Goal: Use online tool/utility: Utilize a website feature to perform a specific function

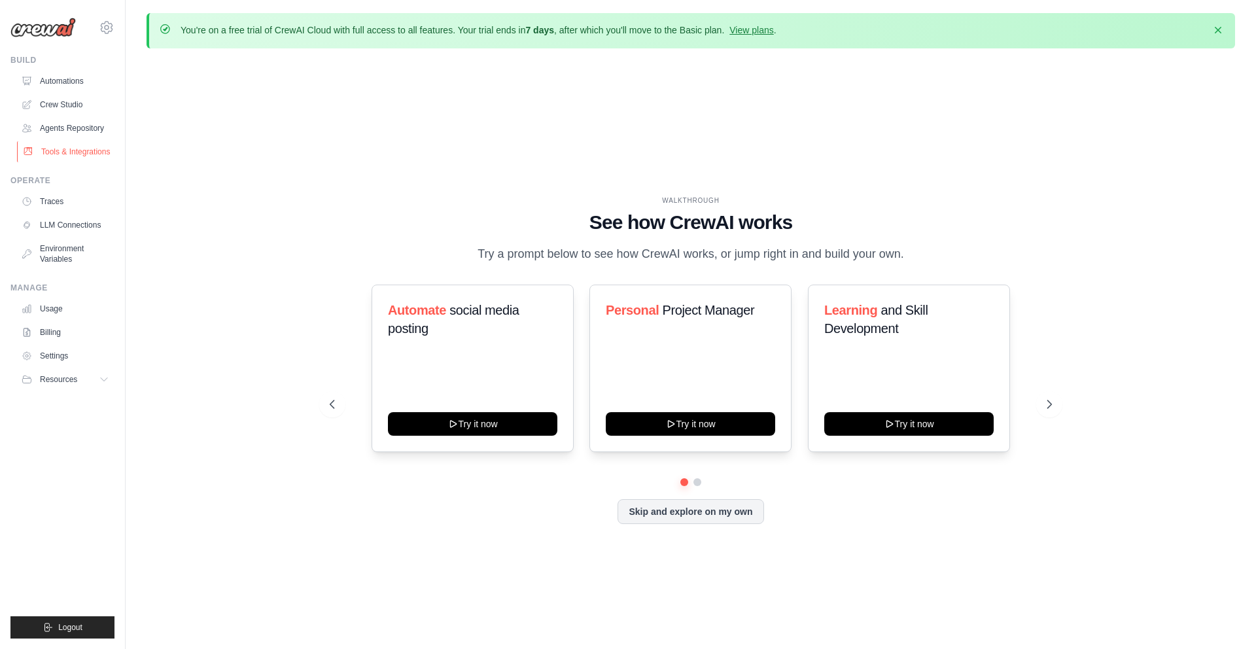
click at [57, 151] on link "Tools & Integrations" at bounding box center [66, 151] width 99 height 21
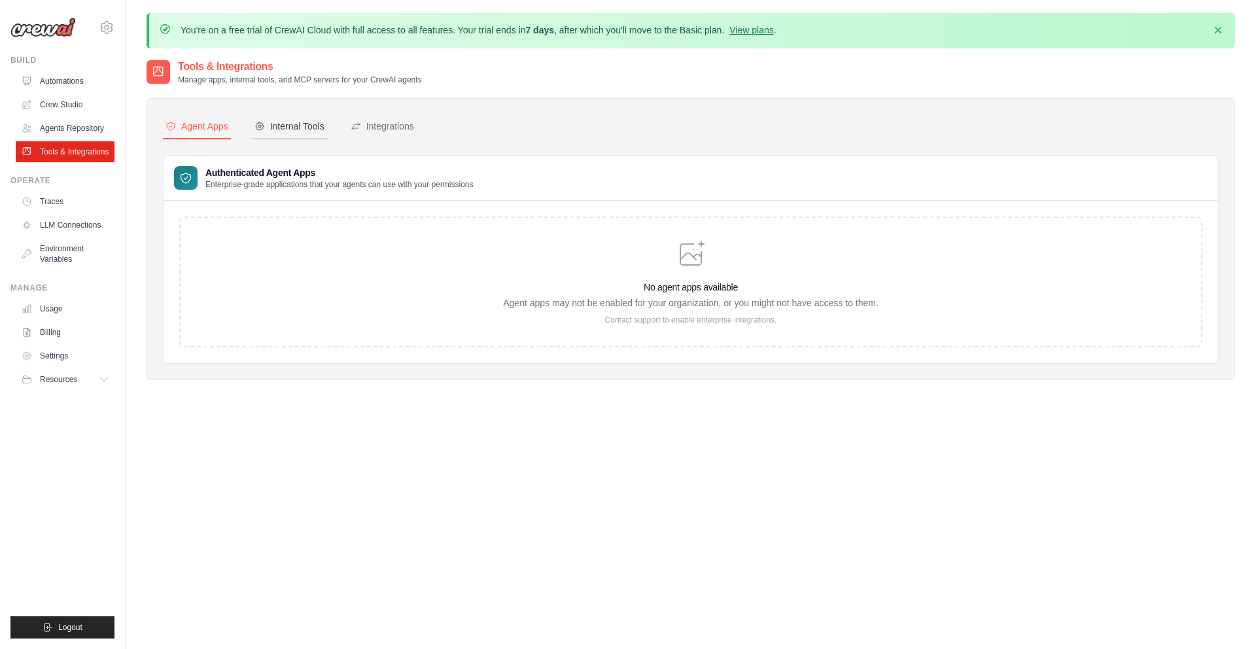
click at [287, 122] on div "Internal Tools" at bounding box center [290, 126] width 70 height 13
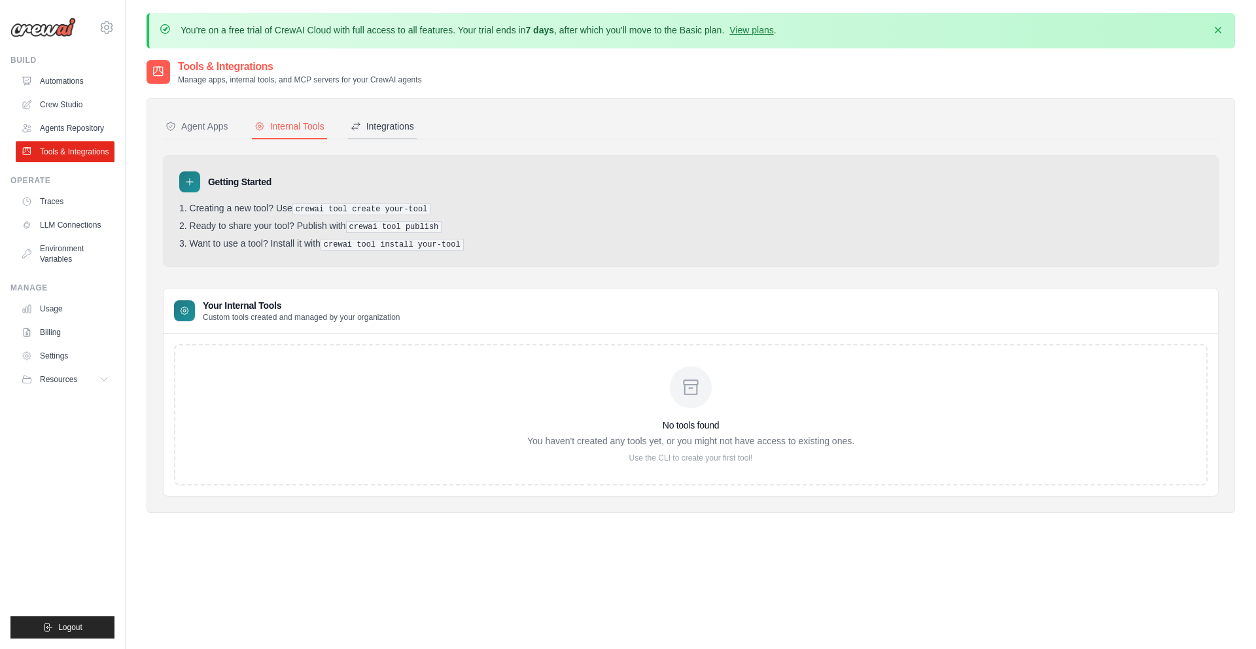
click at [377, 120] on div "Integrations" at bounding box center [382, 126] width 63 height 13
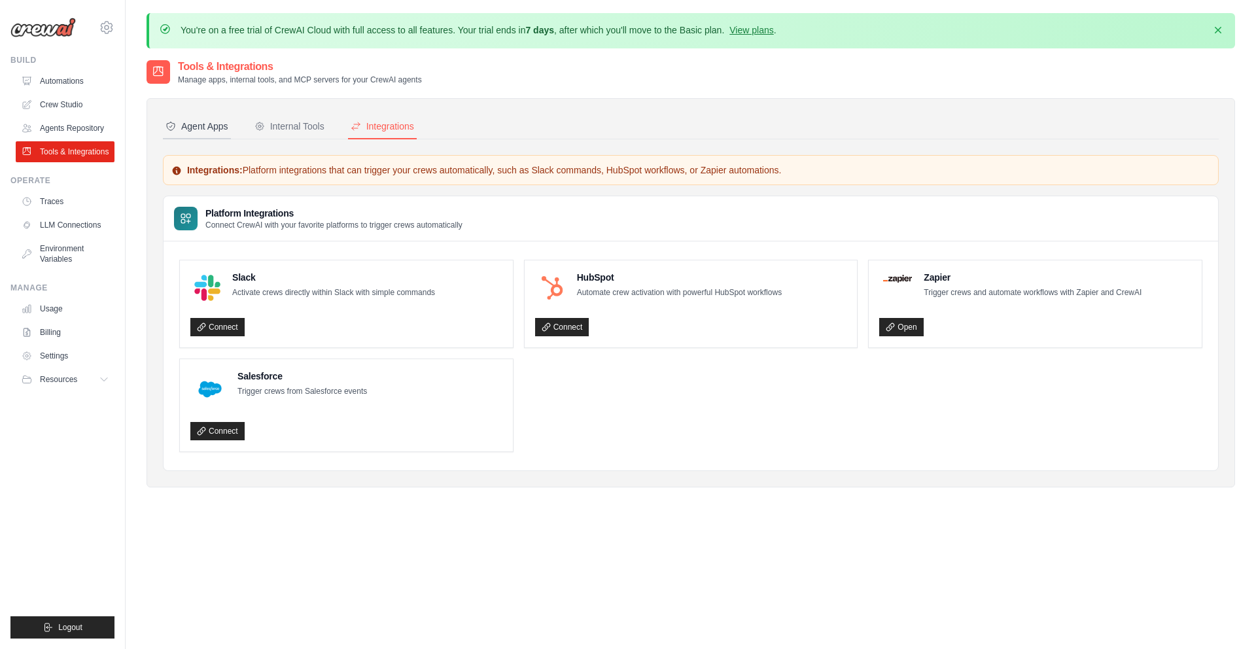
click at [204, 124] on div "Agent Apps" at bounding box center [197, 126] width 63 height 13
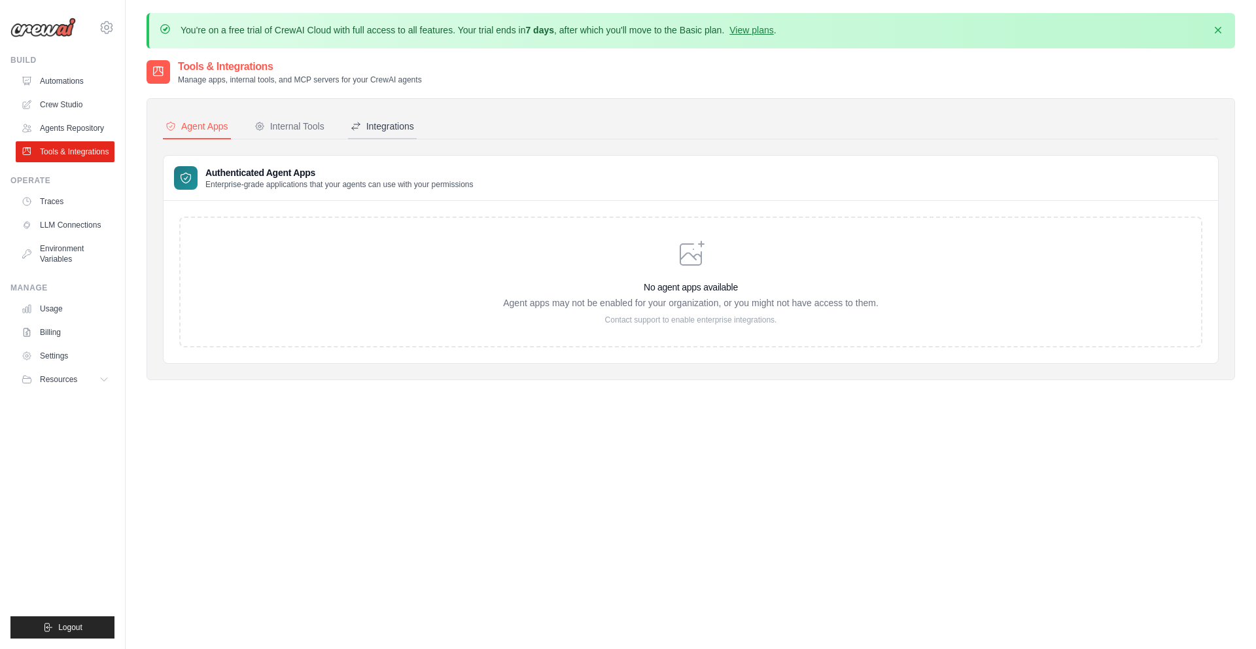
click at [379, 128] on div "Integrations" at bounding box center [382, 126] width 63 height 13
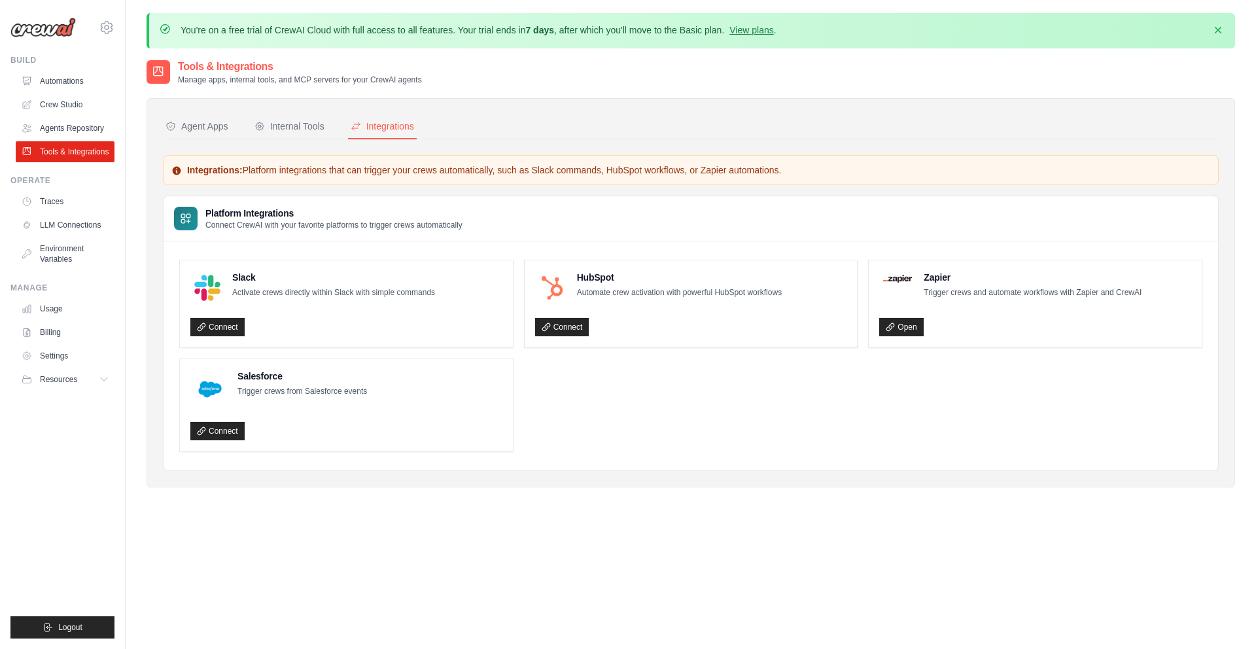
click at [348, 115] on button "Integrations" at bounding box center [382, 127] width 69 height 25
click at [81, 106] on link "Crew Studio" at bounding box center [66, 104] width 99 height 21
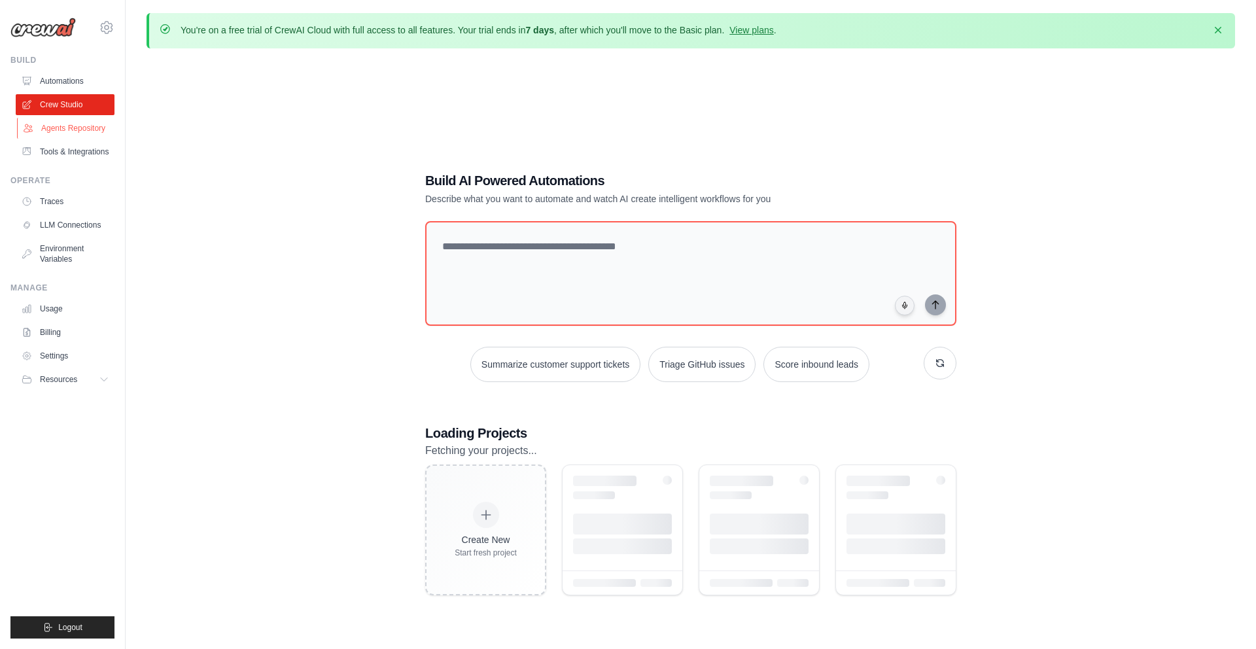
click at [65, 126] on link "Agents Repository" at bounding box center [66, 128] width 99 height 21
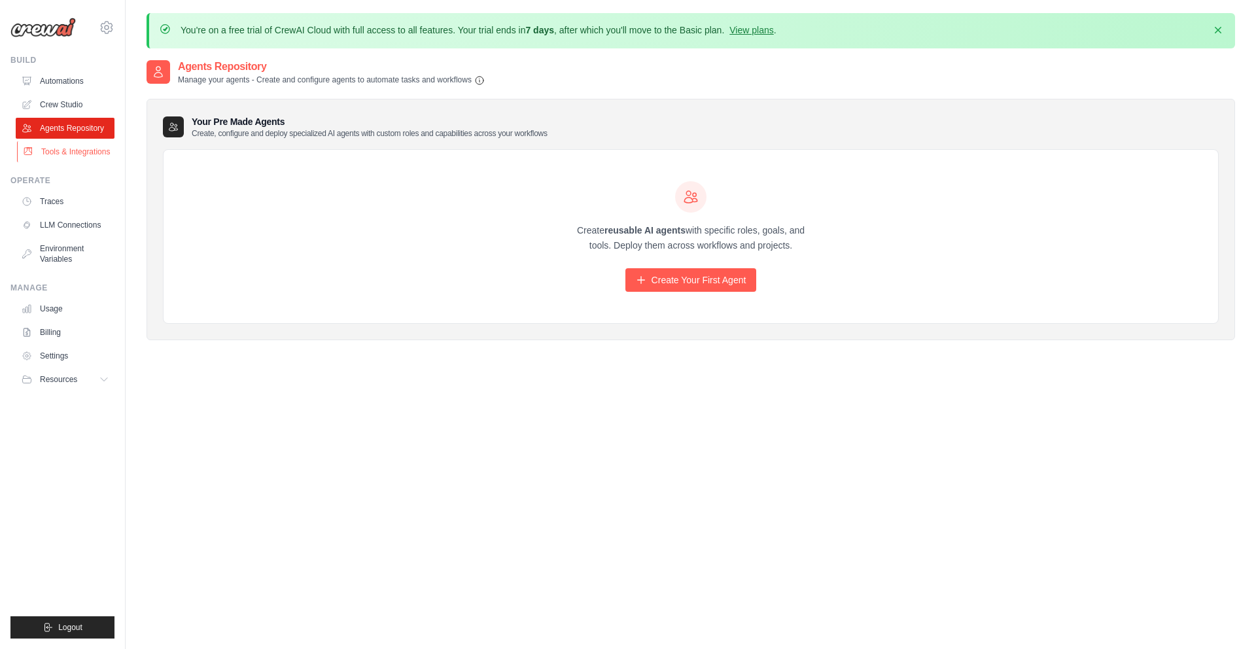
click at [69, 146] on link "Tools & Integrations" at bounding box center [66, 151] width 99 height 21
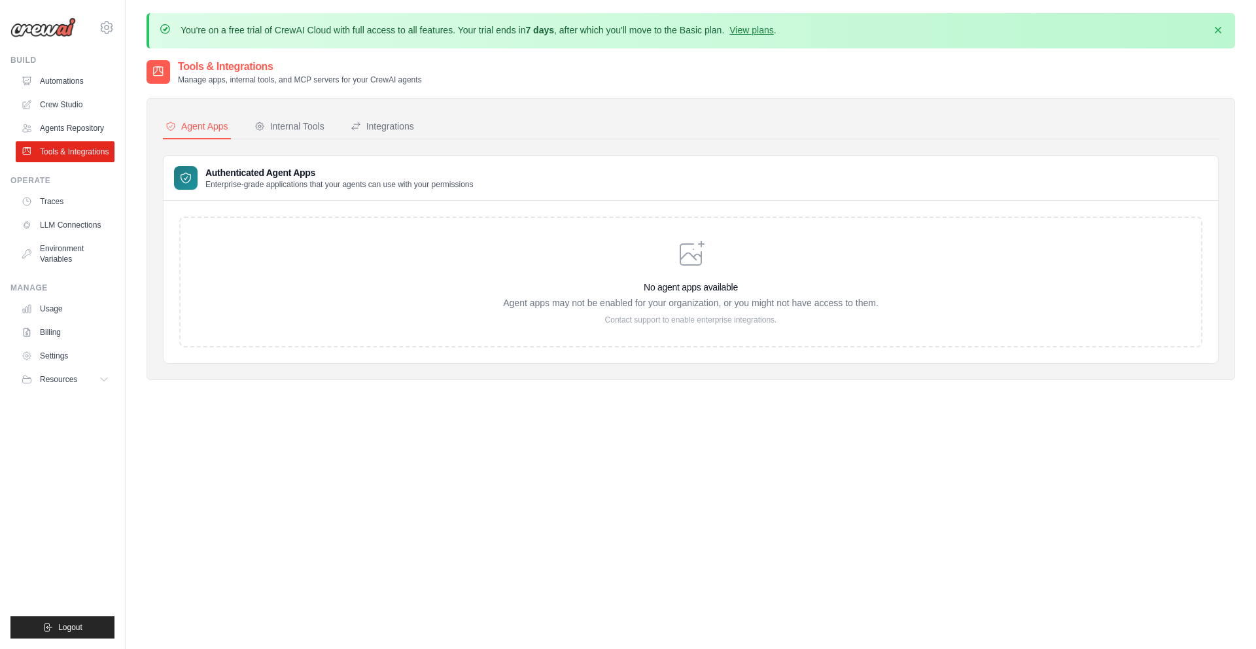
click at [61, 80] on link "Automations" at bounding box center [65, 81] width 99 height 21
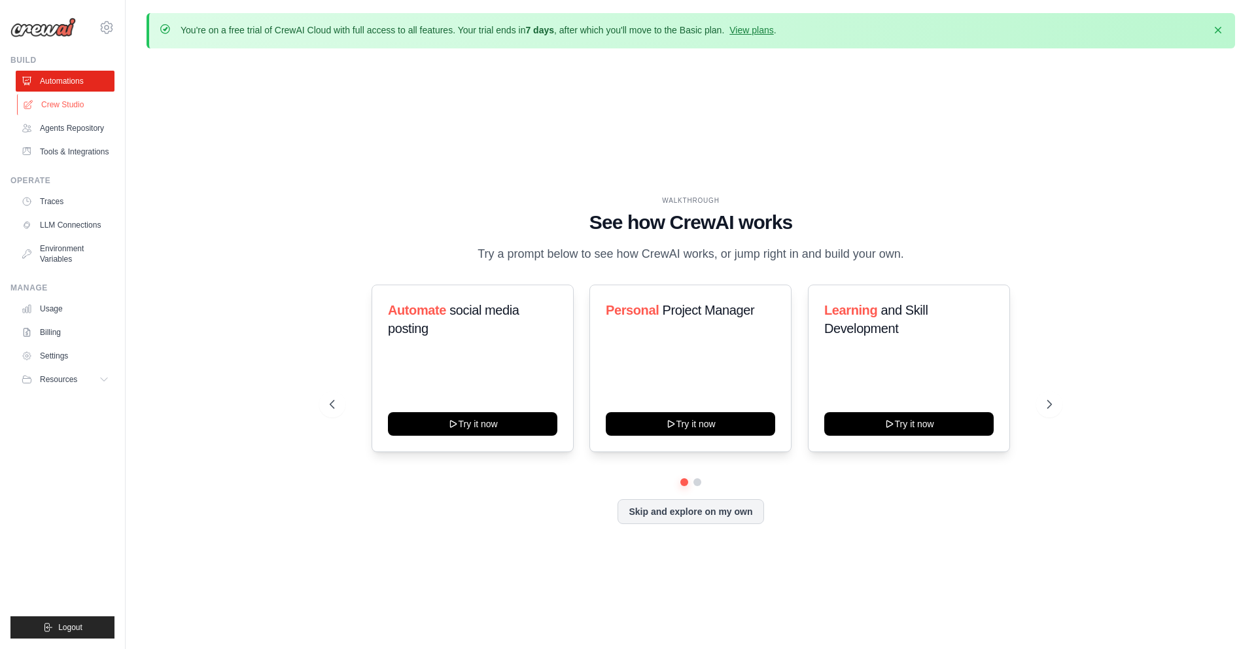
click at [61, 108] on link "Crew Studio" at bounding box center [66, 104] width 99 height 21
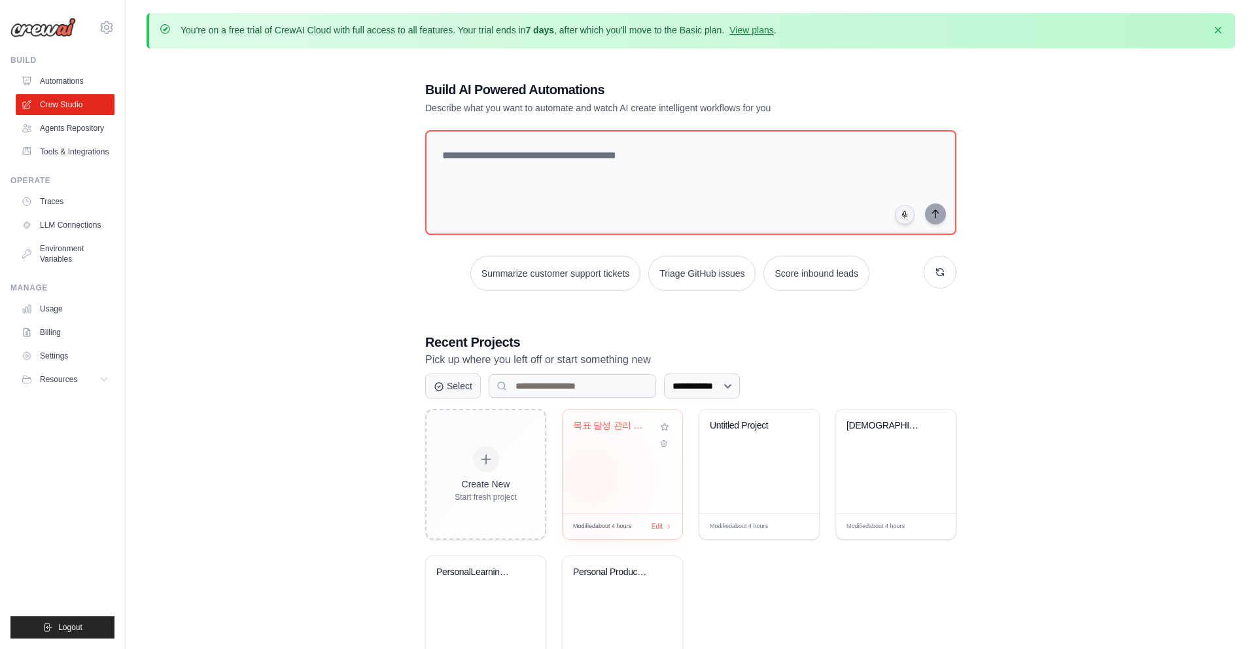
click at [591, 478] on div "목표 달성 관리 자동화 시스템" at bounding box center [623, 461] width 120 height 103
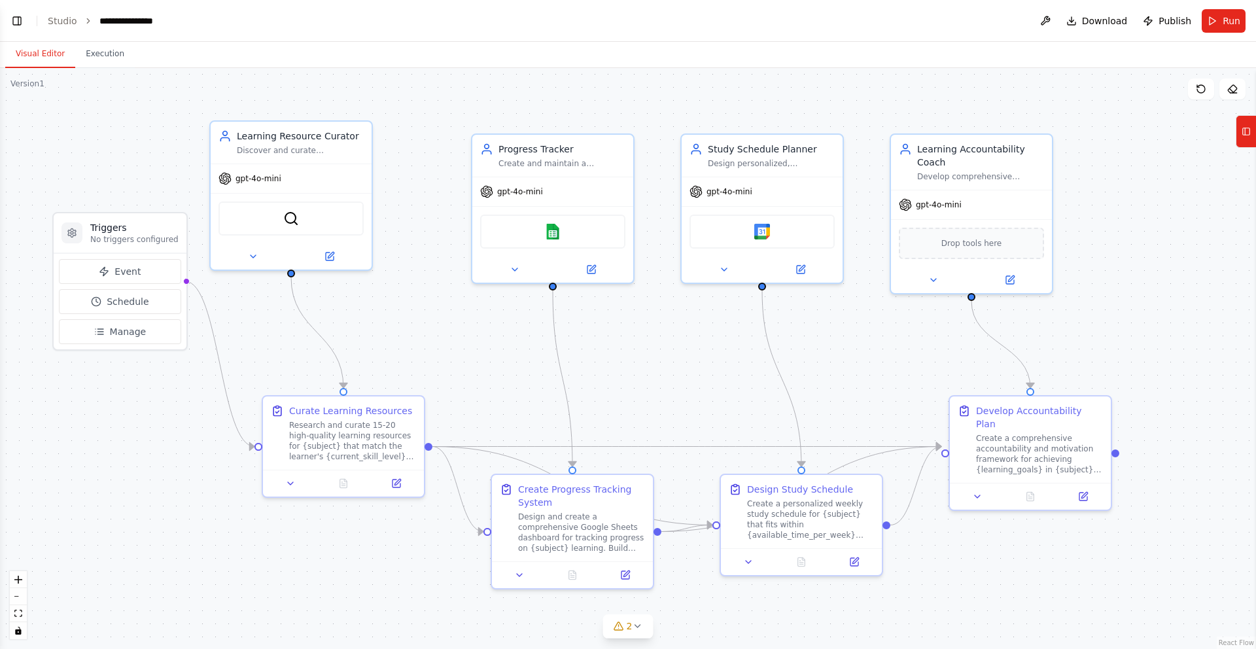
scroll to position [1051, 0]
click at [513, 368] on div ".deletable-edge-delete-btn { width: 20px; height: 20px; border: 0px solid #ffff…" at bounding box center [628, 358] width 1256 height 581
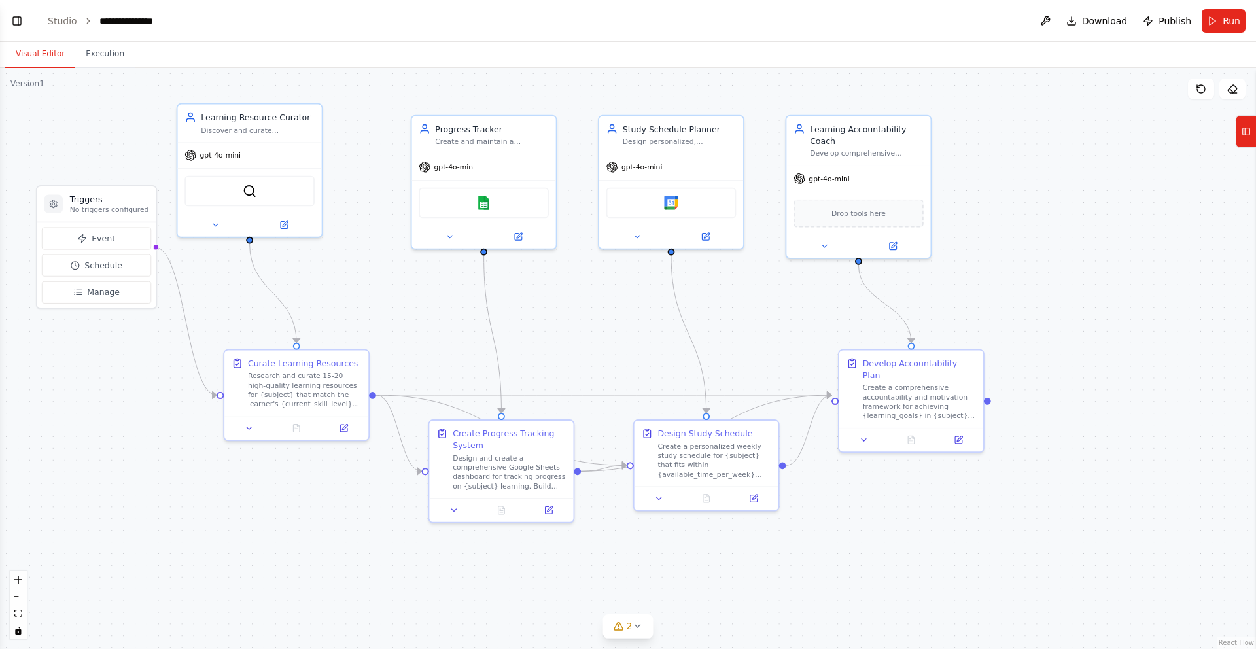
drag, startPoint x: 356, startPoint y: 587, endPoint x: 217, endPoint y: 528, distance: 151.3
click at [217, 528] on div ".deletable-edge-delete-btn { width: 20px; height: 20px; border: 0px solid #ffff…" at bounding box center [628, 358] width 1256 height 581
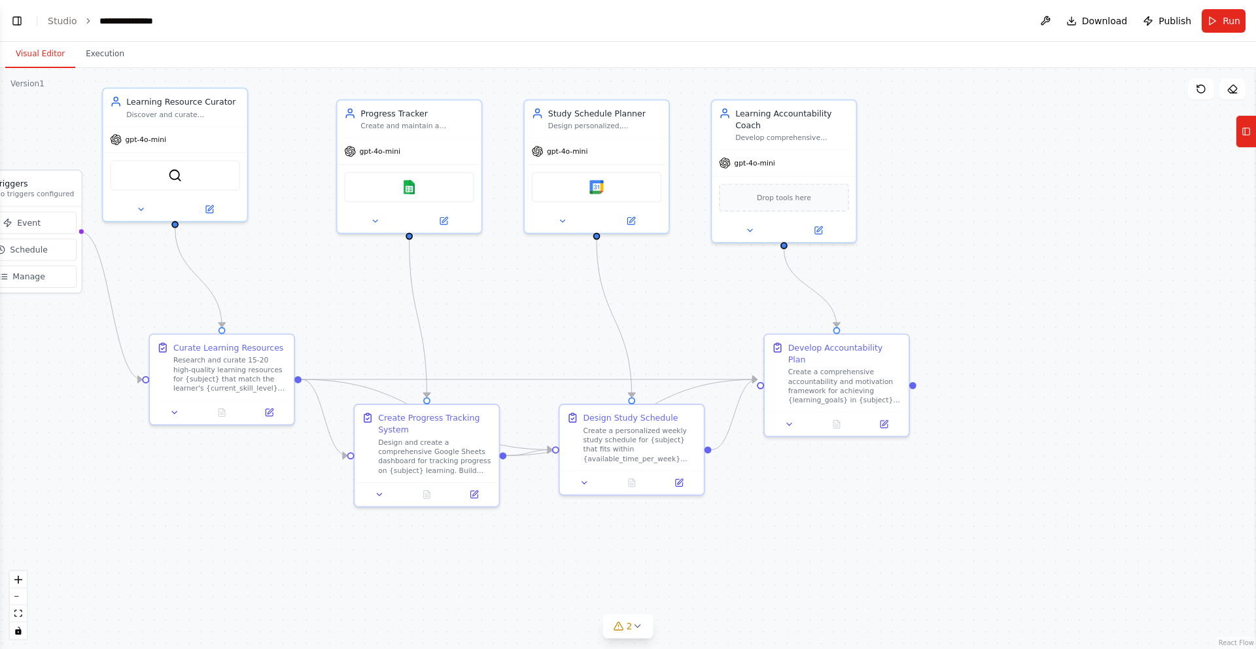
click at [970, 202] on div ".deletable-edge-delete-btn { width: 20px; height: 20px; border: 0px solid #ffff…" at bounding box center [628, 358] width 1256 height 581
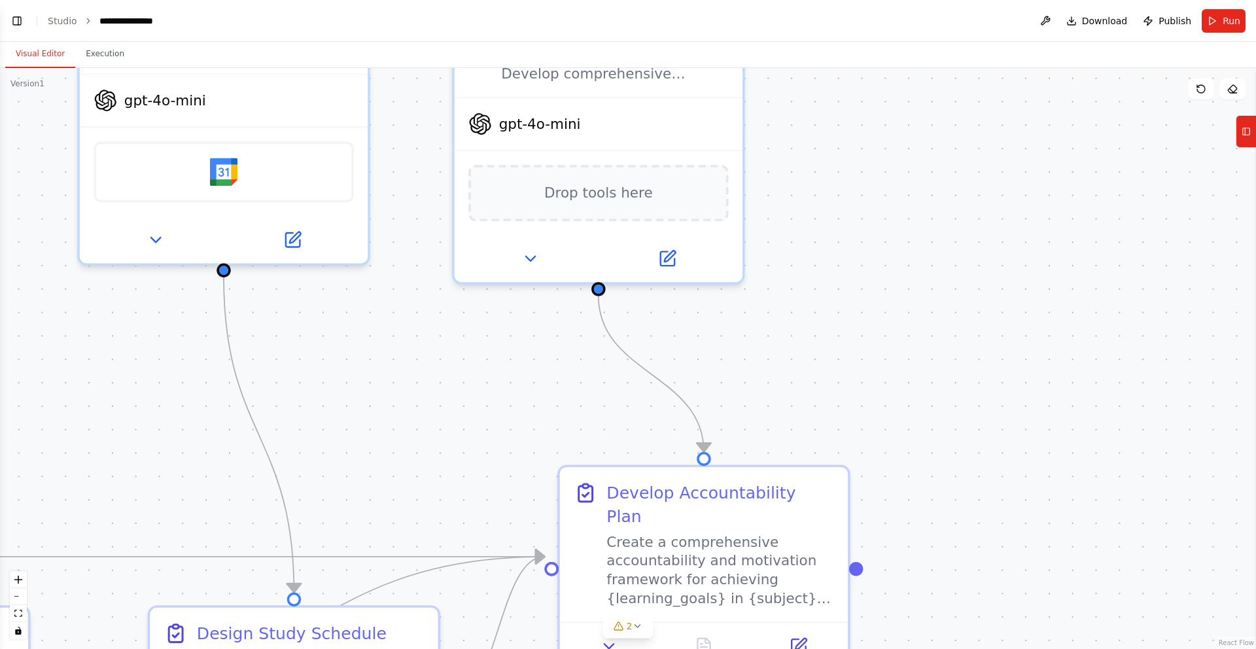
click at [970, 202] on div ".deletable-edge-delete-btn { width: 20px; height: 20px; border: 0px solid #ffff…" at bounding box center [628, 358] width 1256 height 581
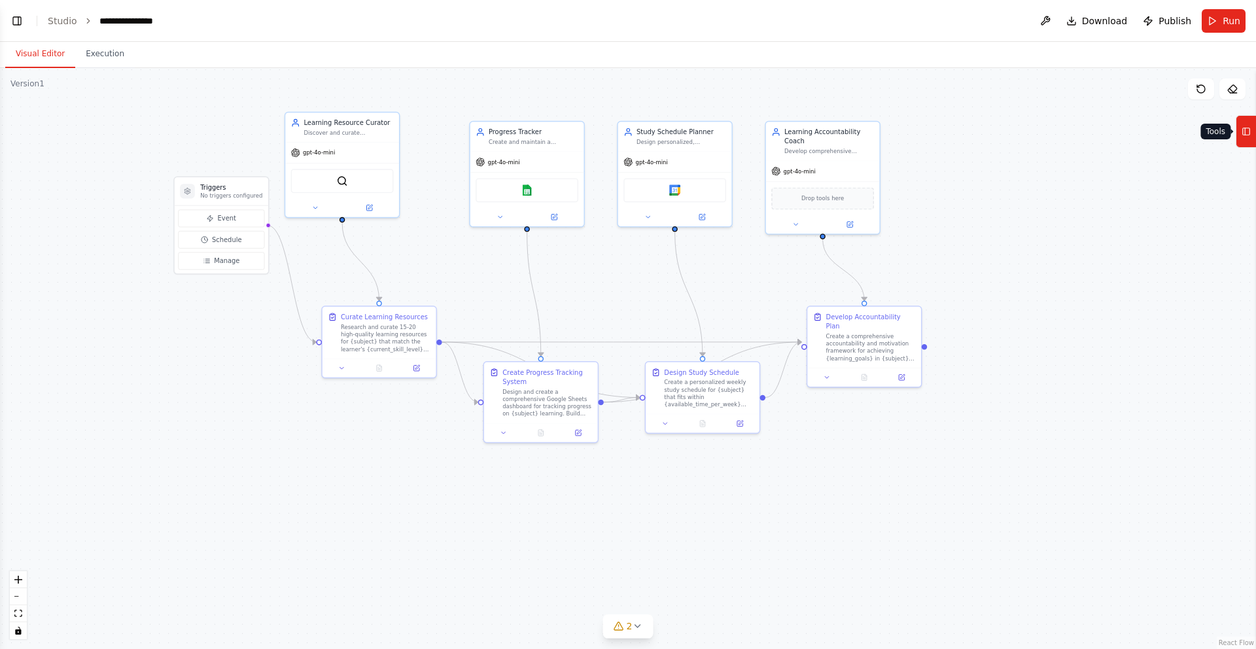
click at [1248, 140] on icon at bounding box center [1246, 131] width 9 height 21
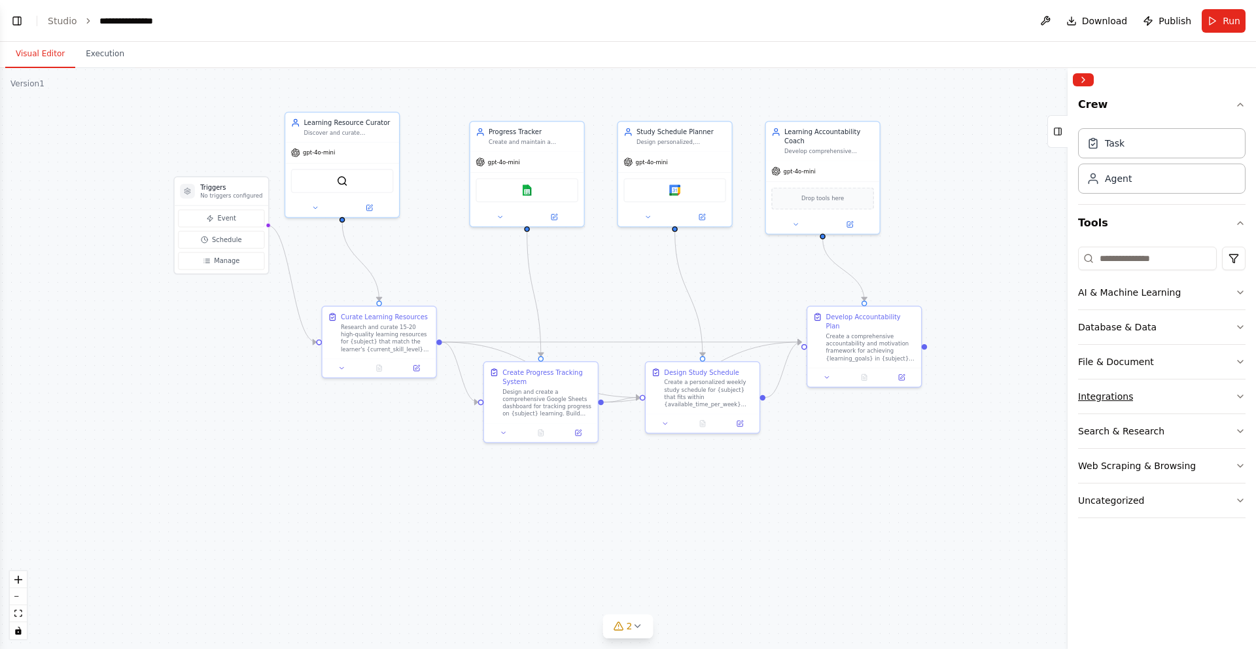
click at [1243, 396] on icon "button" at bounding box center [1240, 396] width 5 height 3
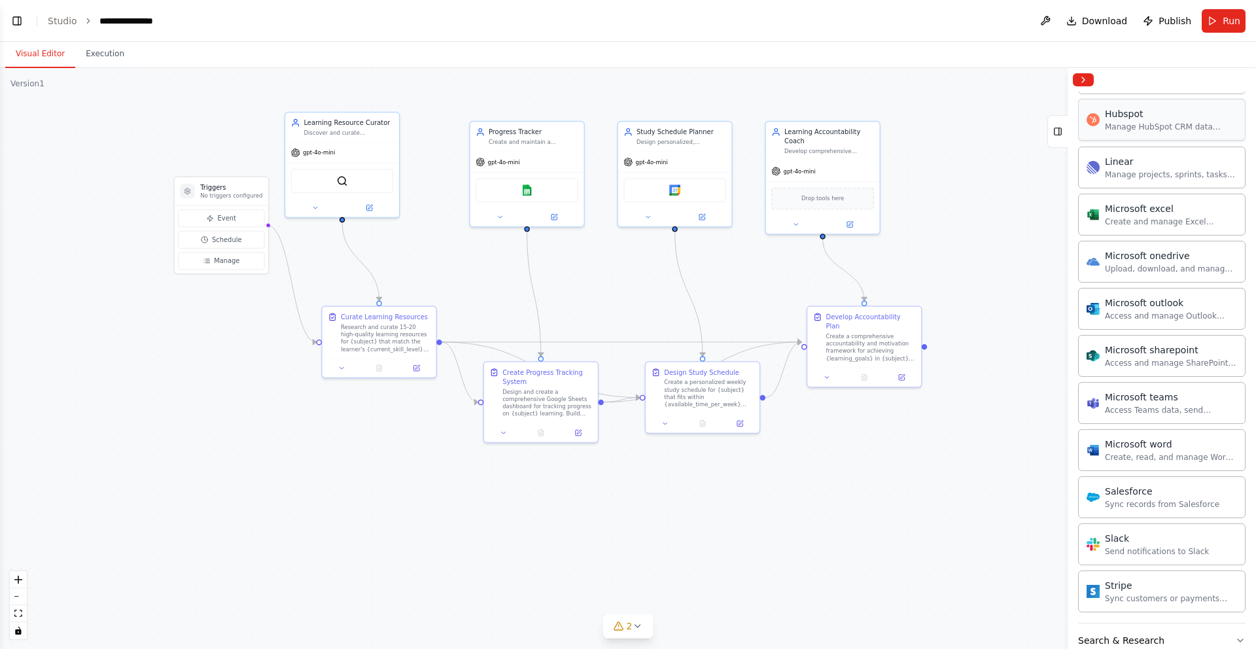
scroll to position [701, 0]
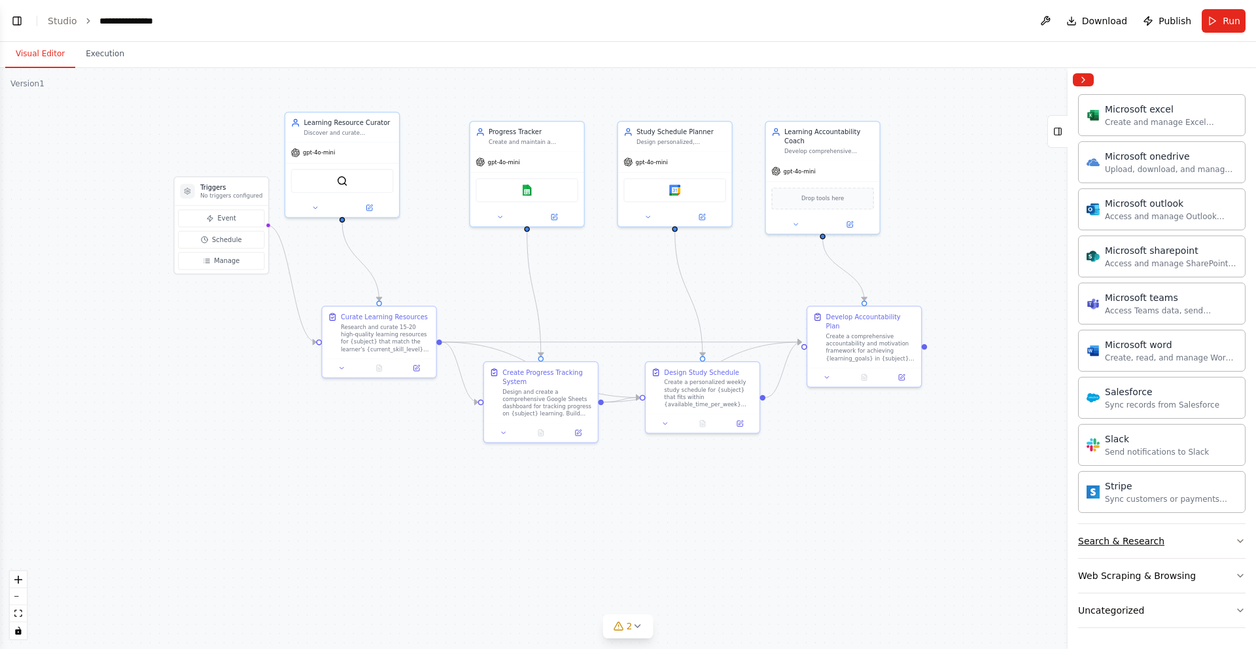
click at [1146, 547] on div "Search & Research" at bounding box center [1121, 541] width 86 height 13
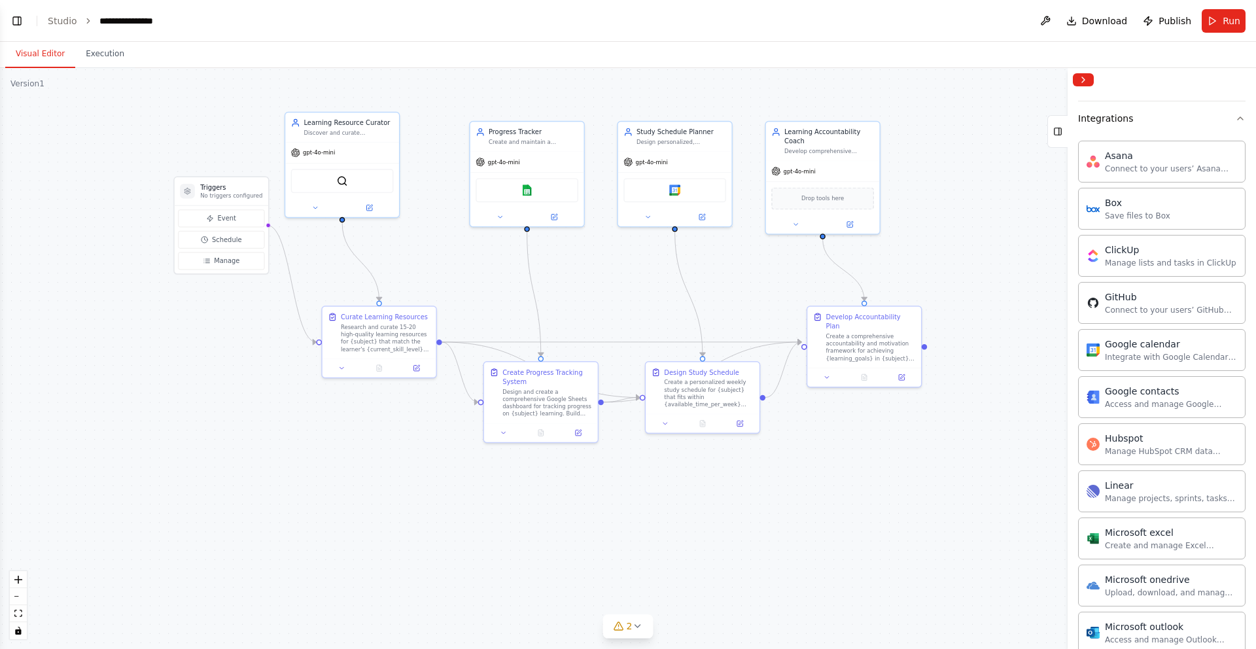
scroll to position [290, 0]
